Goal: Contribute content

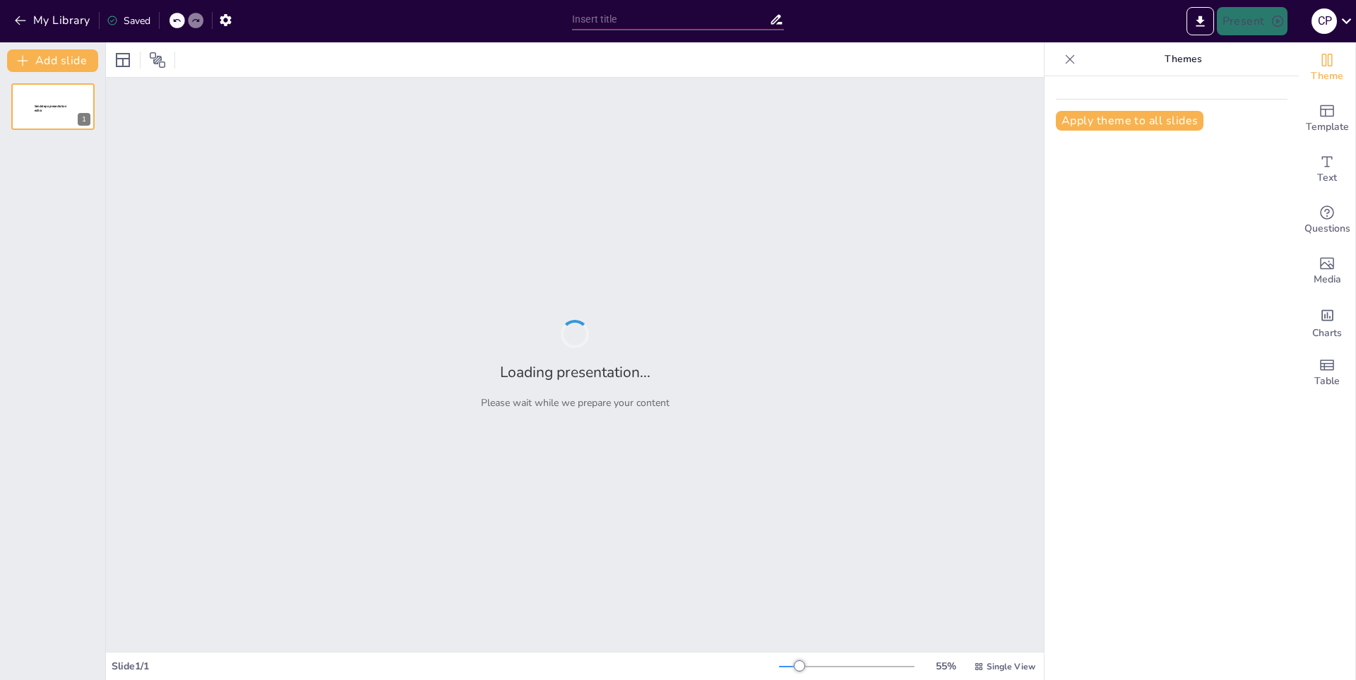
type input "Reglas Fundamentales del Baloncesto"
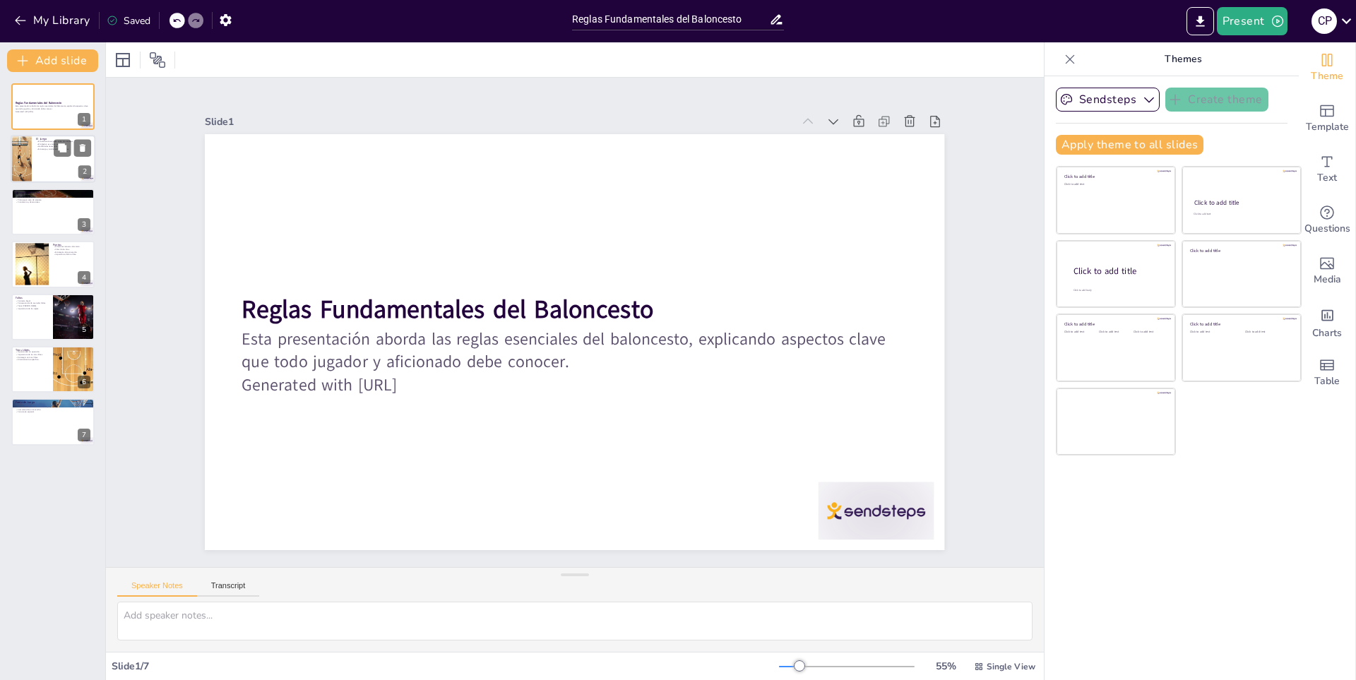
click at [71, 160] on div at bounding box center [53, 160] width 85 height 48
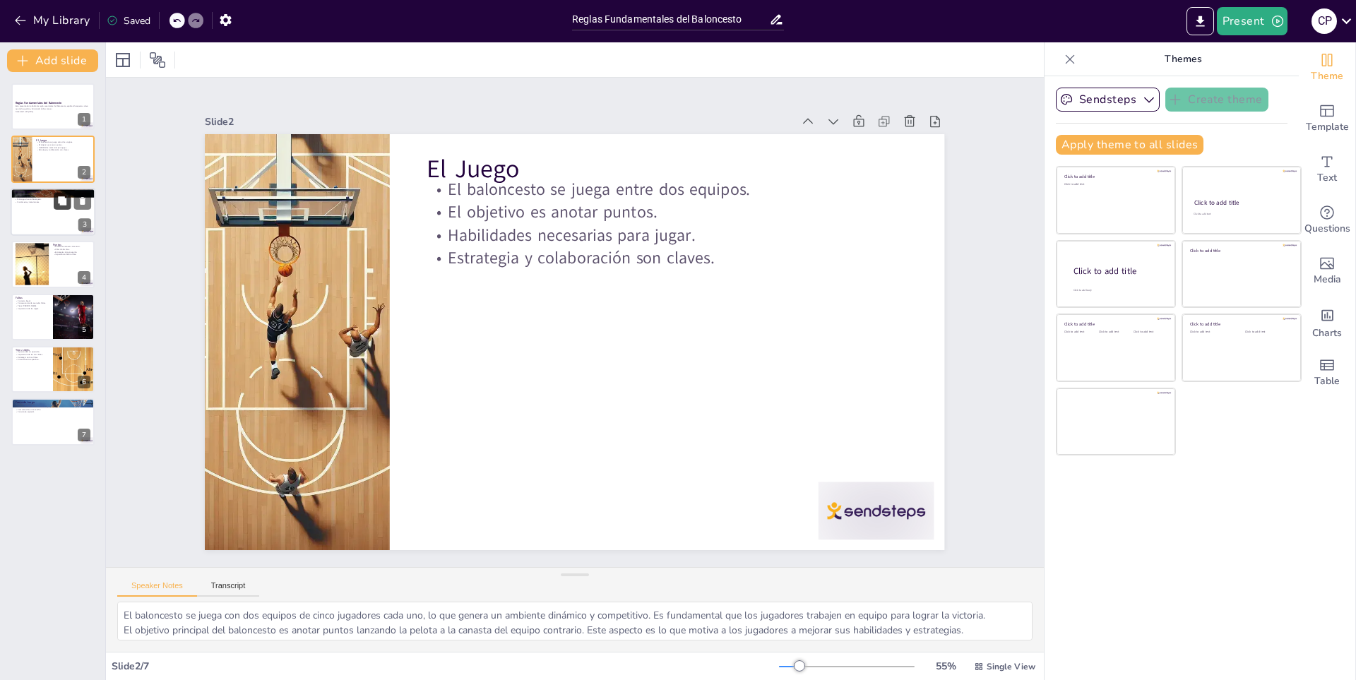
click at [64, 206] on button at bounding box center [62, 200] width 17 height 17
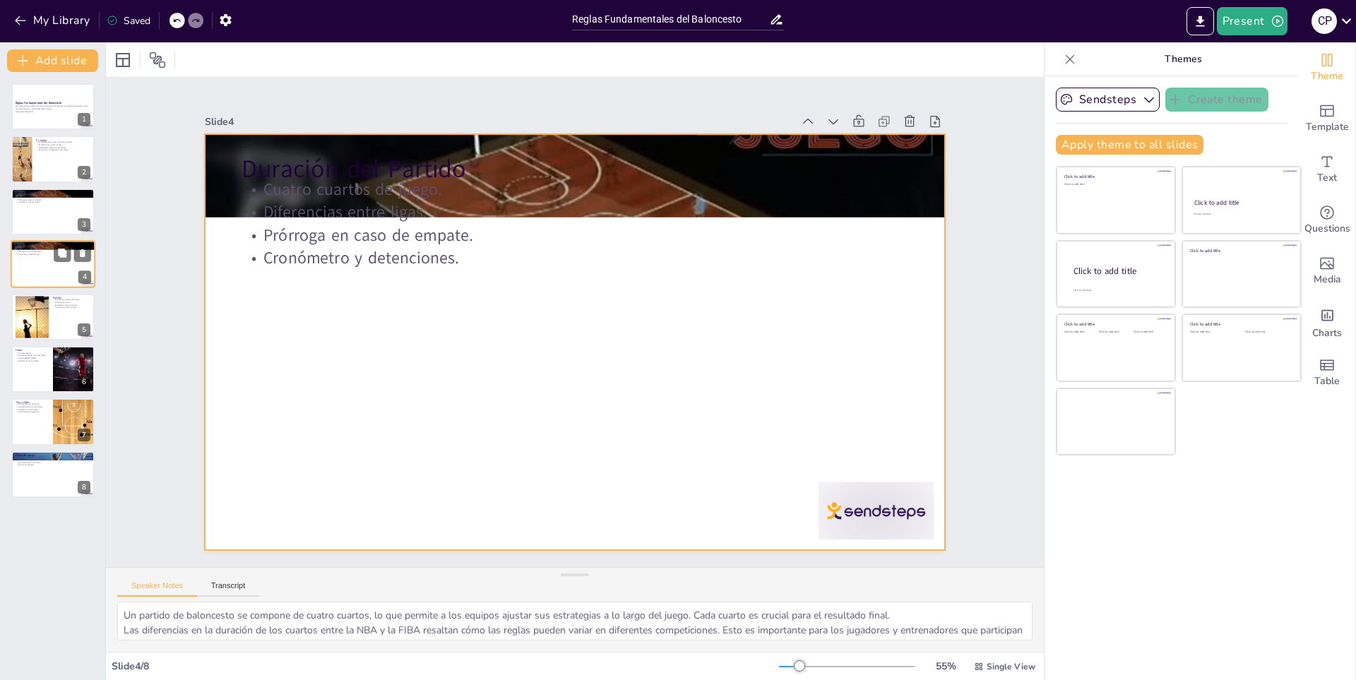
click at [71, 273] on div at bounding box center [53, 264] width 85 height 48
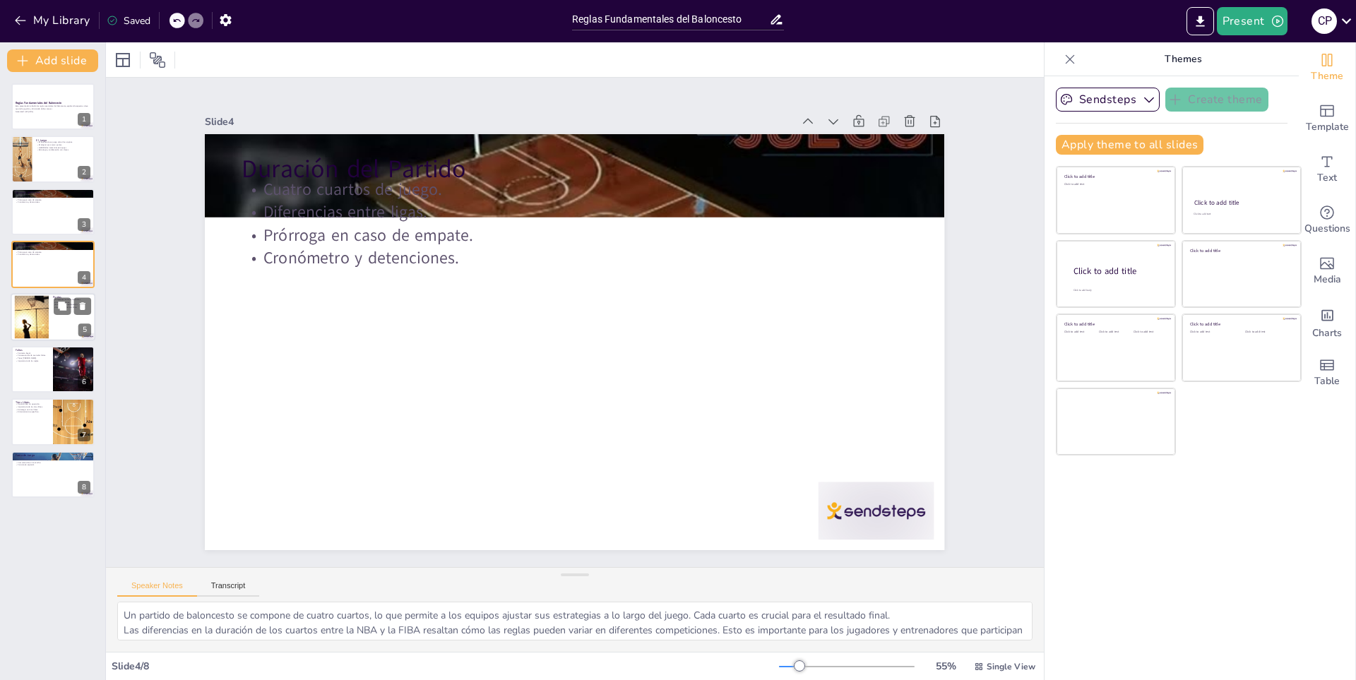
click at [78, 316] on div at bounding box center [53, 317] width 85 height 48
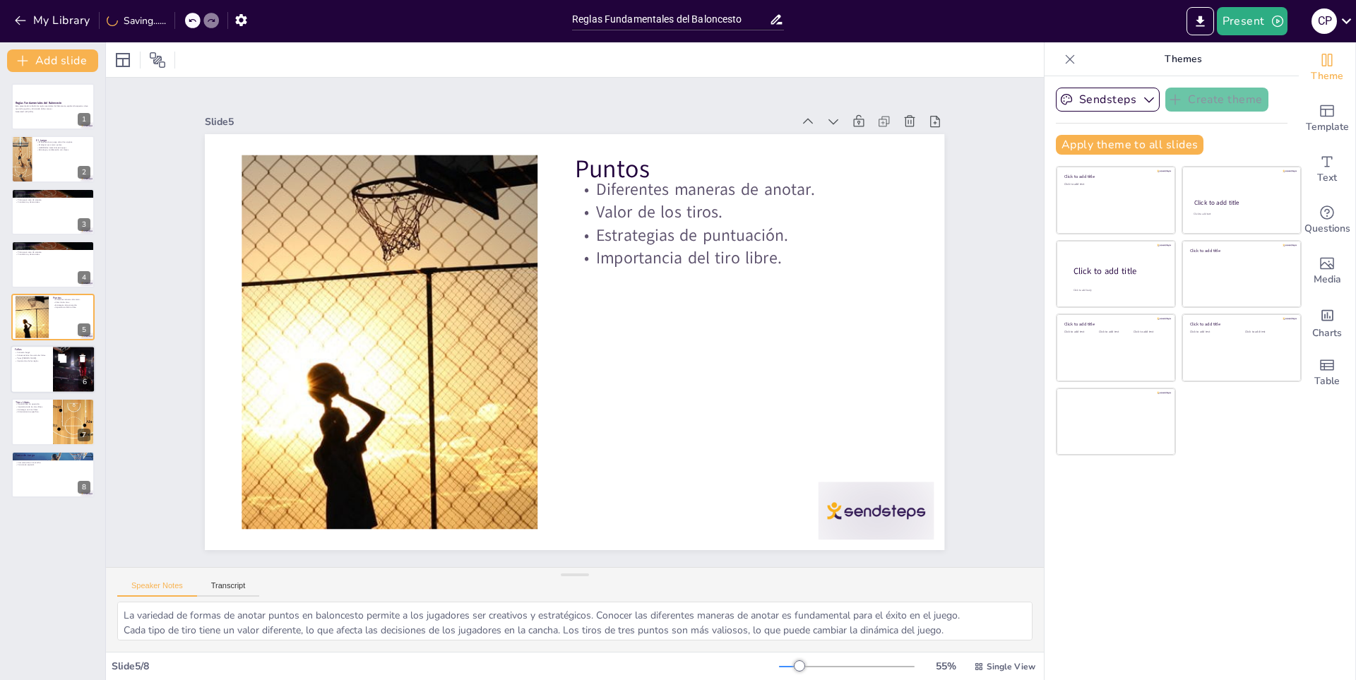
click at [64, 380] on div at bounding box center [74, 369] width 72 height 48
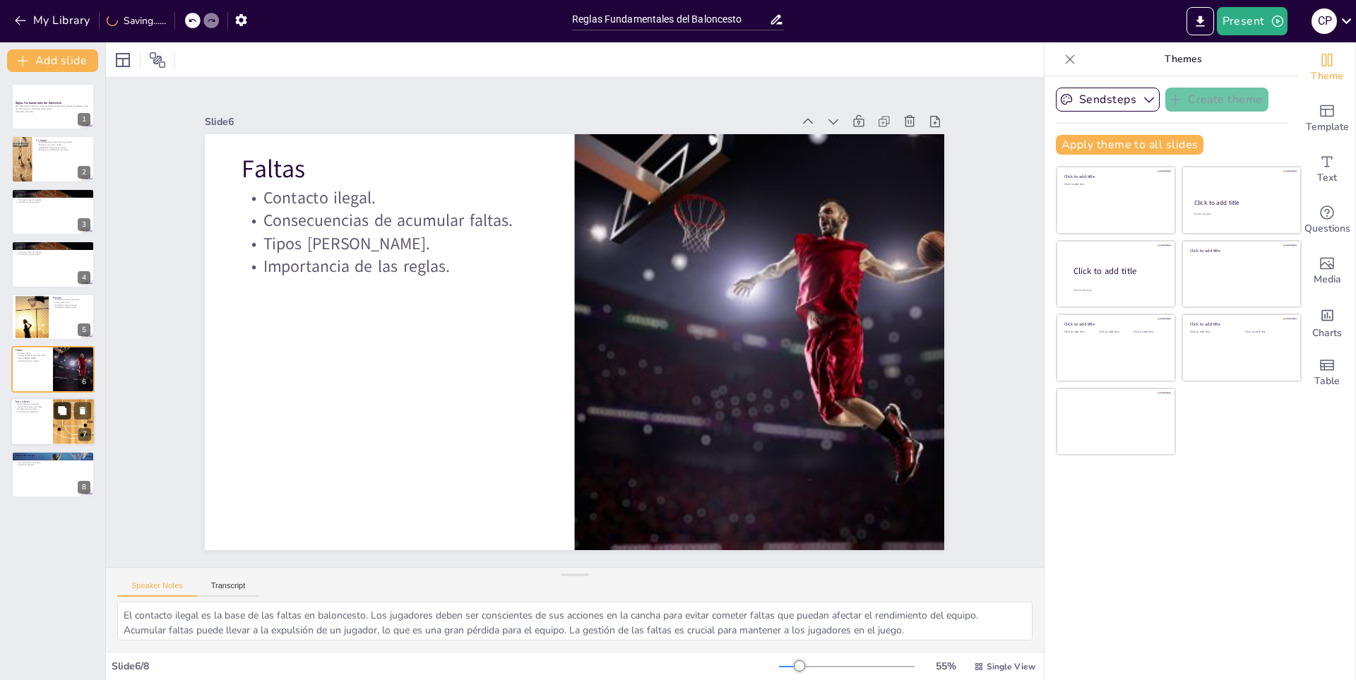
click at [62, 411] on icon at bounding box center [62, 410] width 8 height 8
type textarea "Los tiros libres brindan a los jugadores una oportunidad única de anotar sin la…"
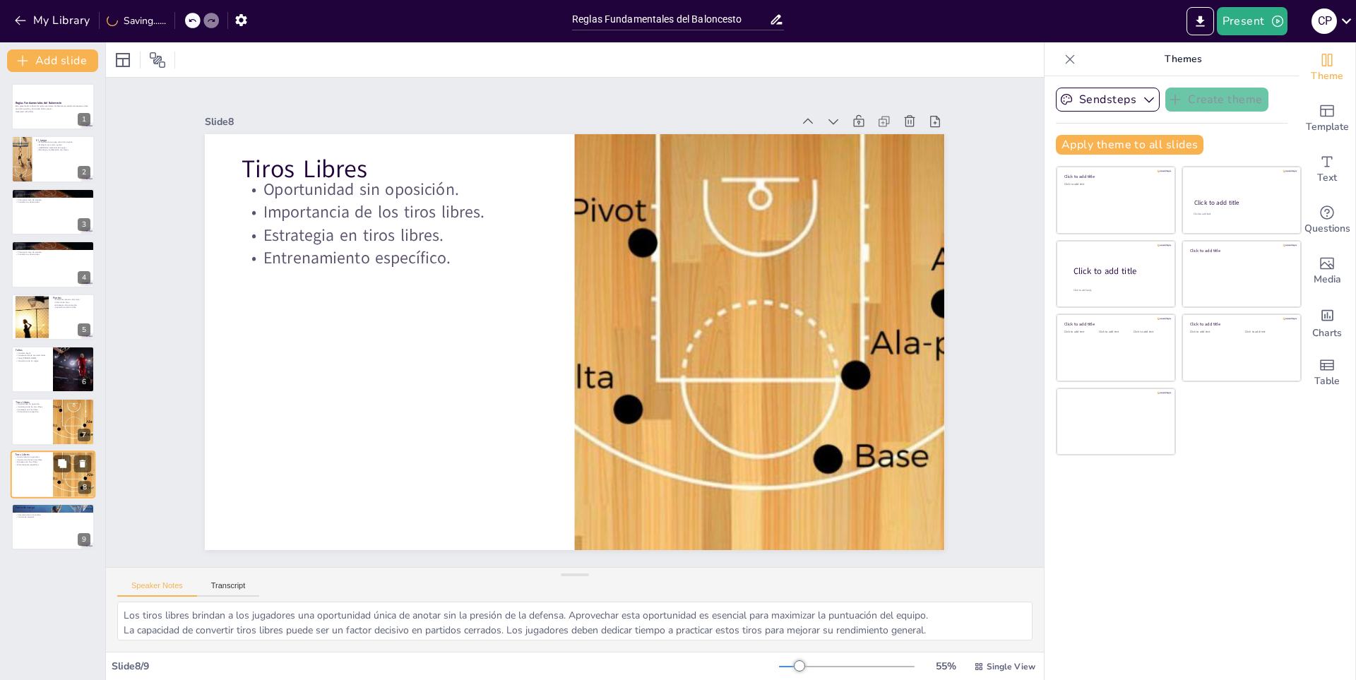
click at [42, 451] on div "Tiros Libres Oportunidad sin oposición. Importancia de los tiros libres. Estrat…" at bounding box center [53, 475] width 85 height 48
